Goal: Information Seeking & Learning: Find specific fact

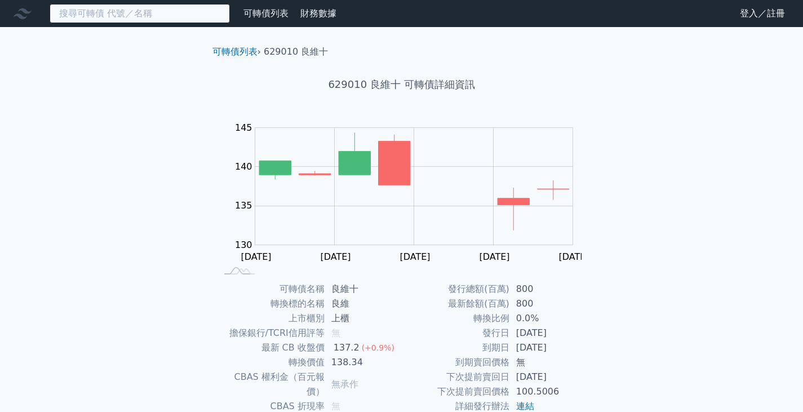
click at [121, 12] on input at bounding box center [140, 13] width 180 height 19
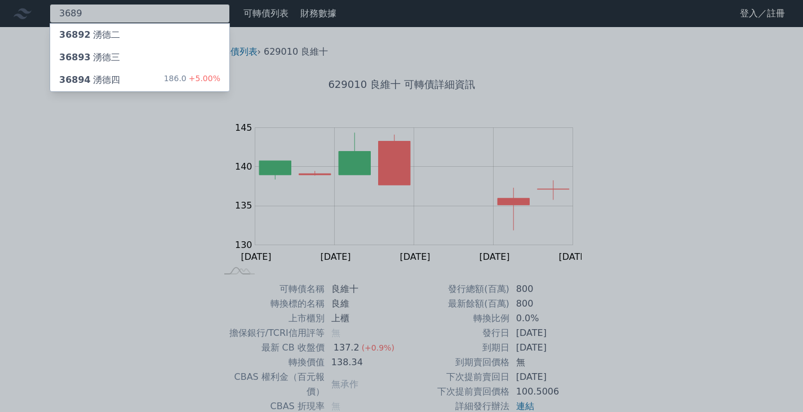
type input "3689"
click at [123, 82] on div "36894 湧德四 186.0 +5.00%" at bounding box center [139, 80] width 179 height 23
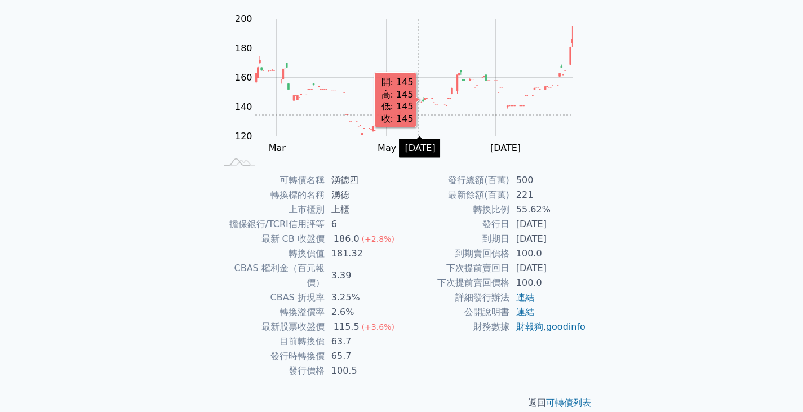
scroll to position [110, 0]
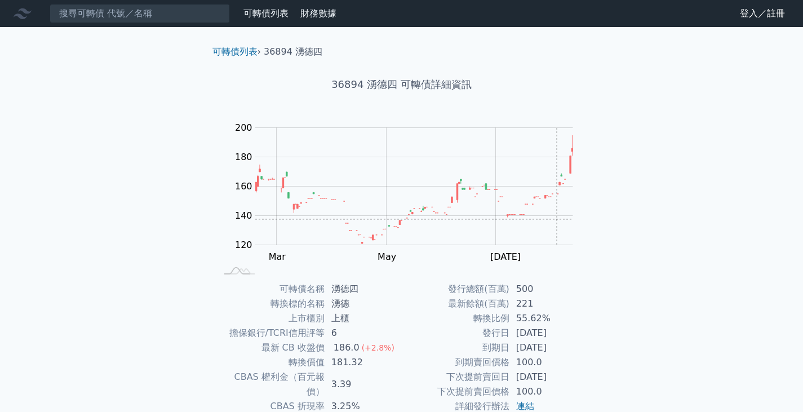
scroll to position [110, 0]
